Goal: Transaction & Acquisition: Purchase product/service

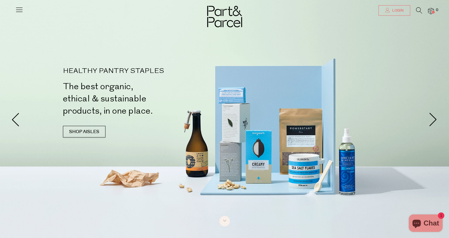
type input "fesfam20@gmail.com"
click at [394, 14] on link "Login" at bounding box center [394, 10] width 32 height 10
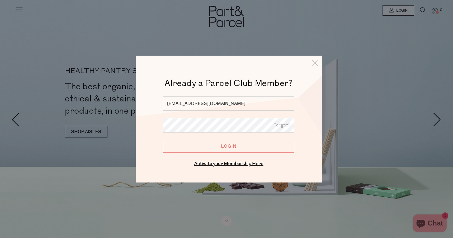
click at [200, 148] on input "Login" at bounding box center [228, 146] width 131 height 13
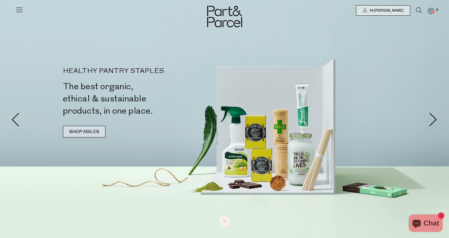
click at [73, 134] on link "SHOP AISLES" at bounding box center [84, 132] width 43 height 12
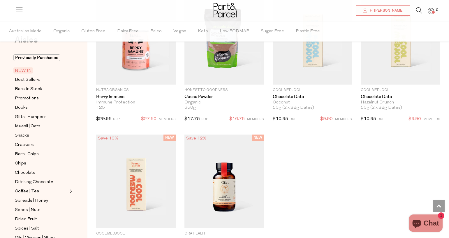
scroll to position [750, 0]
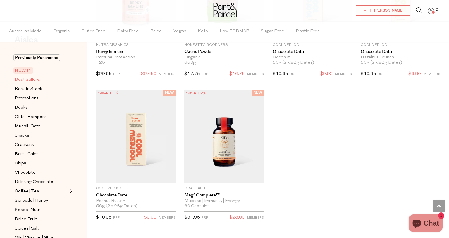
click at [24, 80] on span "Best Sellers" at bounding box center [27, 80] width 25 height 7
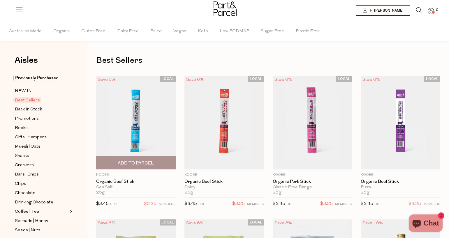
click at [141, 162] on span "Add To Parcel" at bounding box center [136, 163] width 36 height 6
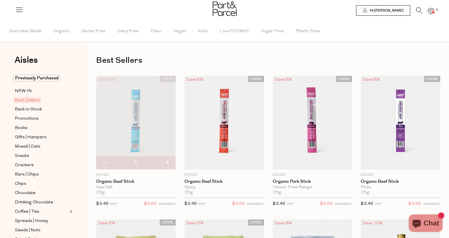
click at [167, 165] on button "button" at bounding box center [167, 163] width 17 height 13
type input "2"
click at [167, 163] on button "button" at bounding box center [167, 163] width 17 height 13
type input "3"
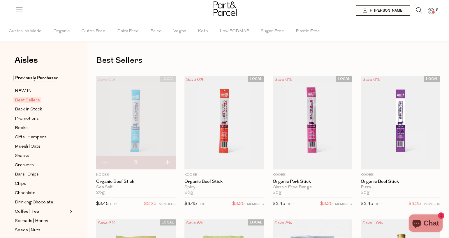
type input "3"
click at [167, 163] on button "button" at bounding box center [167, 163] width 17 height 13
type input "4"
click at [167, 163] on button "button" at bounding box center [167, 163] width 17 height 13
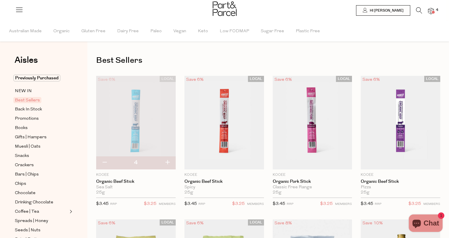
type input "5"
click at [167, 163] on button "button" at bounding box center [167, 163] width 17 height 13
type input "6"
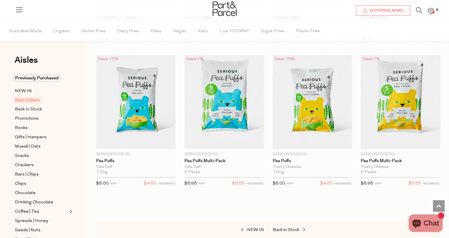
scroll to position [1373, 0]
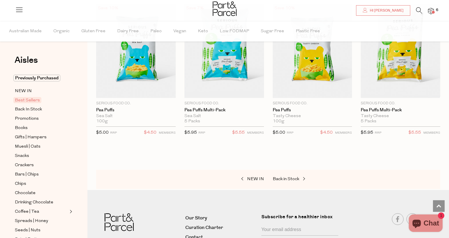
click at [418, 10] on icon at bounding box center [419, 10] width 6 height 6
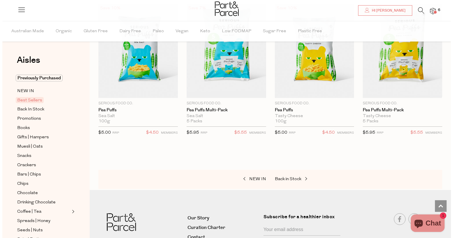
scroll to position [1385, 0]
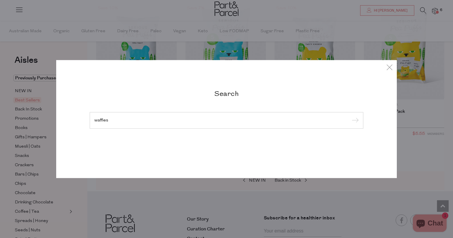
type input "waffles"
click at [350, 116] on input "submit" at bounding box center [354, 120] width 9 height 9
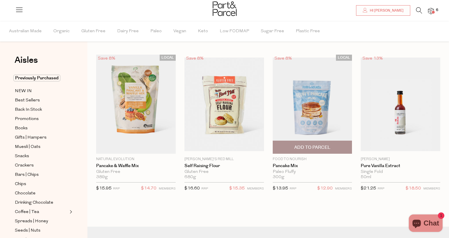
scroll to position [9, 0]
